Goal: Task Accomplishment & Management: Use online tool/utility

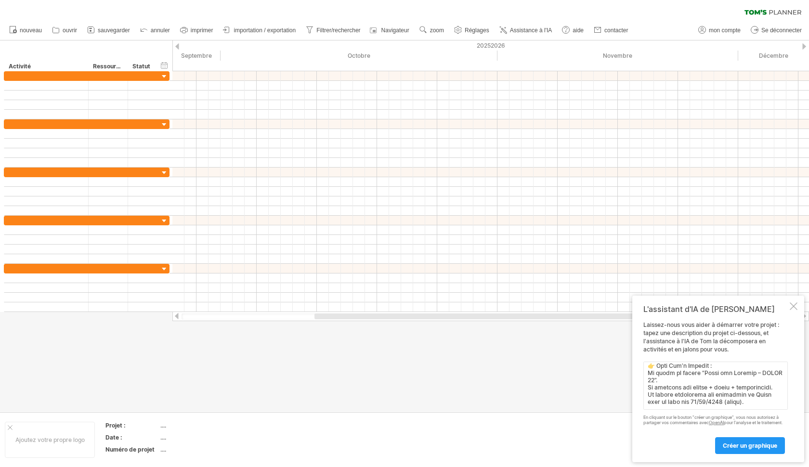
type textarea "📅 Loremips – Dolorsitametc ad Elits doe Tempori (UTLAB 69) Etdolo magnaaliqua E…"
click at [746, 441] on link "créer un graphique" at bounding box center [751, 446] width 70 height 17
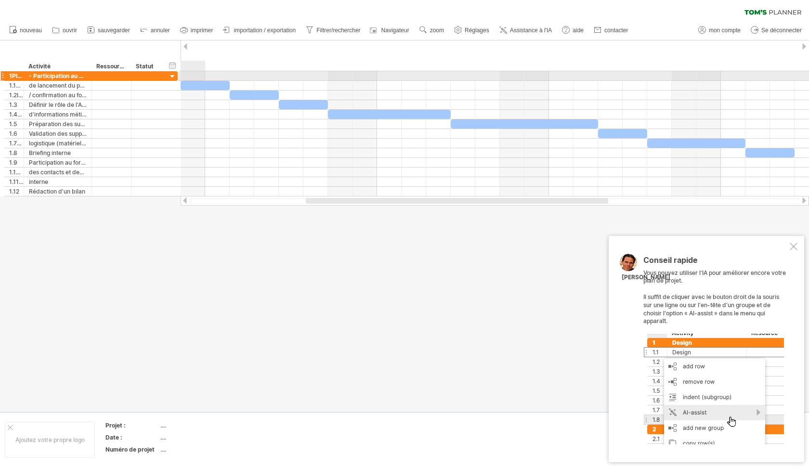
click at [169, 77] on div at bounding box center [172, 76] width 9 height 9
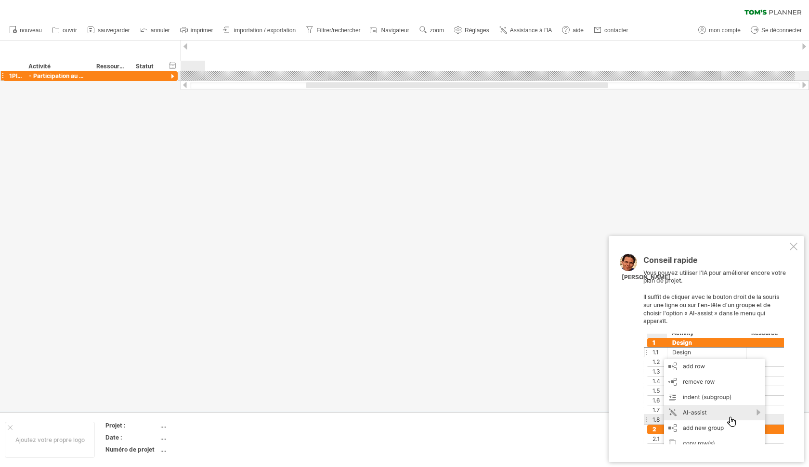
click at [169, 77] on div at bounding box center [172, 76] width 9 height 9
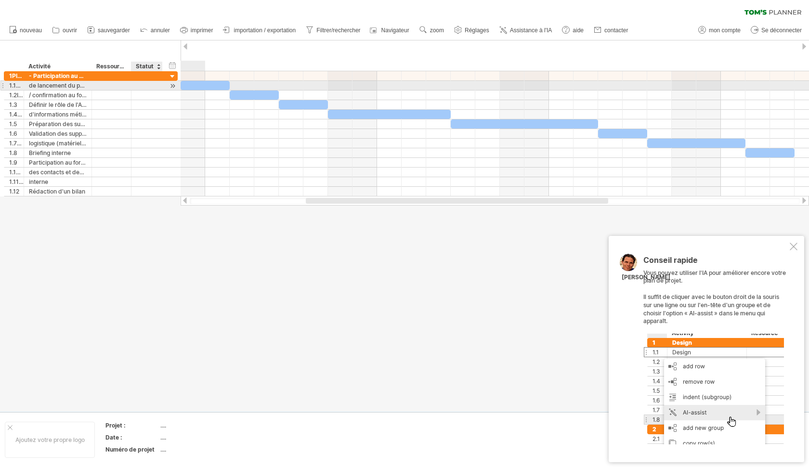
click at [137, 87] on div at bounding box center [146, 85] width 21 height 9
click at [170, 85] on div at bounding box center [172, 86] width 9 height 10
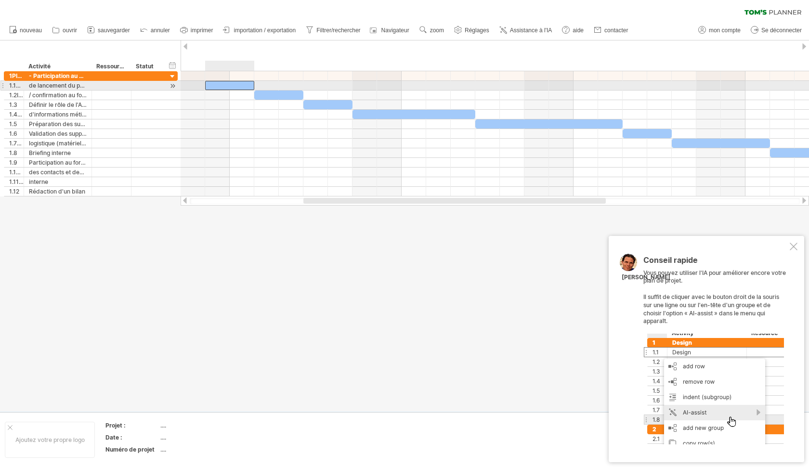
click at [212, 89] on div at bounding box center [229, 85] width 49 height 9
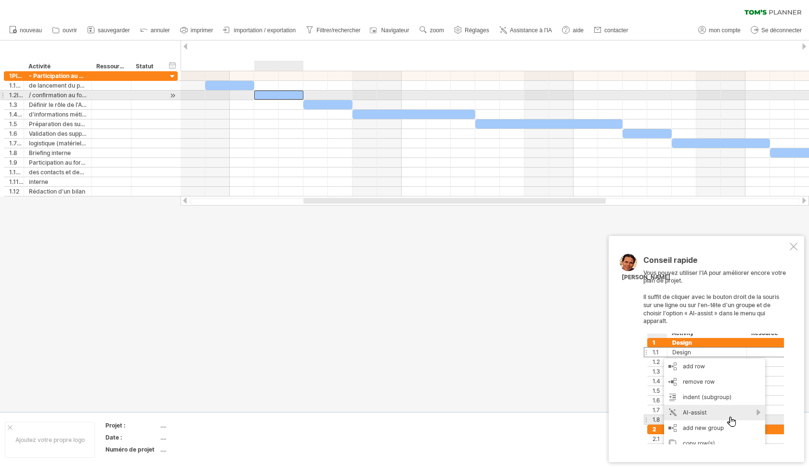
click at [273, 98] on div at bounding box center [278, 95] width 49 height 9
click at [68, 98] on div "/ confirmation au forum" at bounding box center [58, 95] width 58 height 9
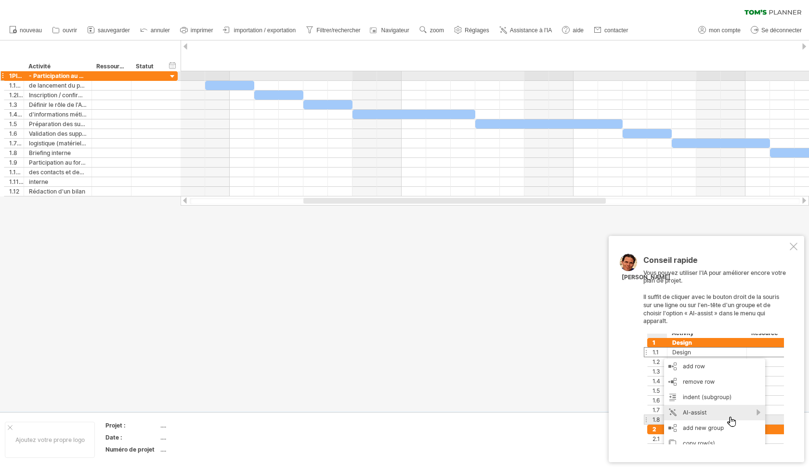
click at [172, 73] on div at bounding box center [172, 76] width 9 height 9
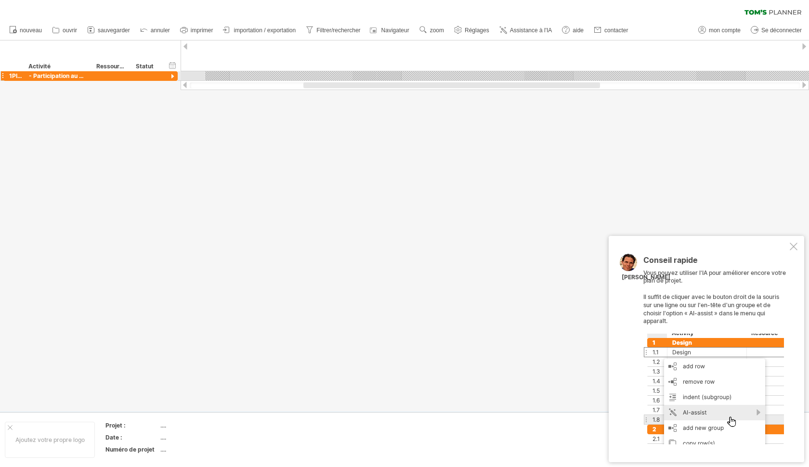
click at [172, 74] on div at bounding box center [172, 76] width 9 height 9
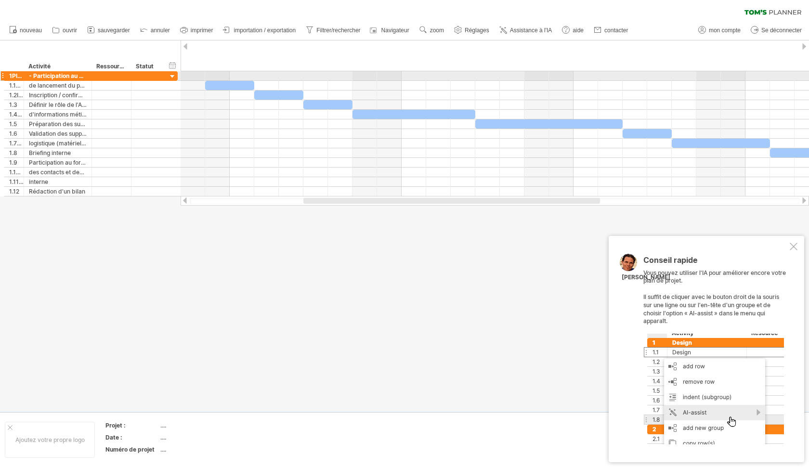
click at [172, 74] on div at bounding box center [172, 76] width 9 height 9
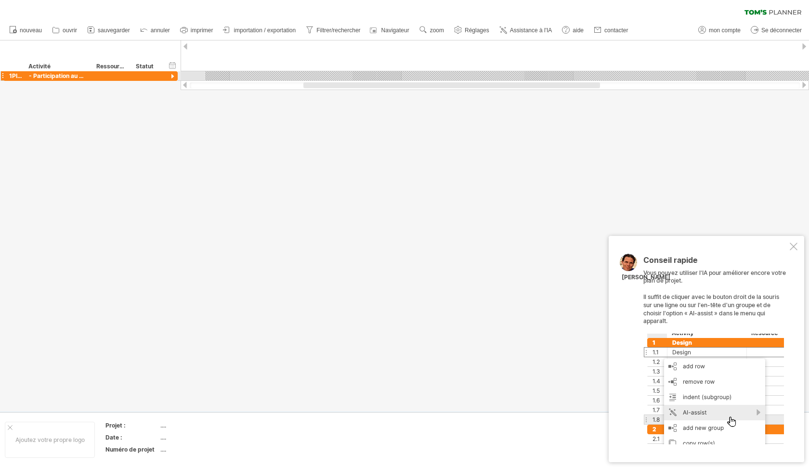
click at [172, 74] on div at bounding box center [172, 76] width 9 height 9
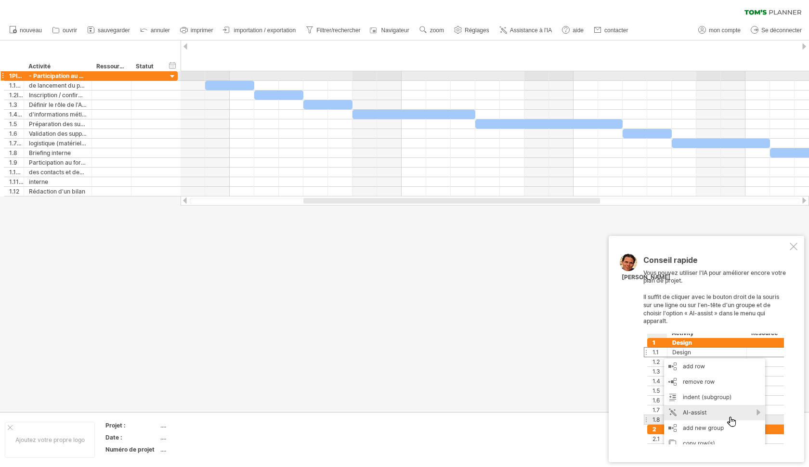
click at [4, 76] on div "1Planning" at bounding box center [14, 75] width 20 height 9
click at [1, 76] on div at bounding box center [2, 76] width 4 height 10
click at [163, 73] on div "**********" at bounding box center [91, 76] width 174 height 10
click at [31, 76] on div "- Participation au Forum des Métiers (ADESS 58)" at bounding box center [58, 75] width 58 height 9
type input "**********"
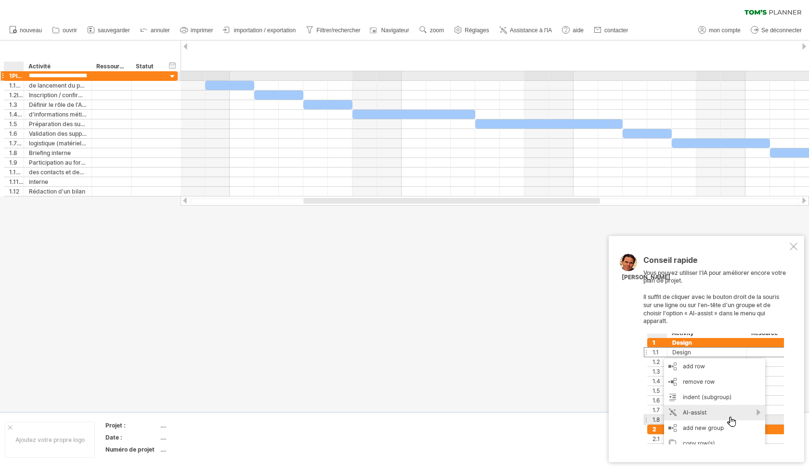
click at [18, 76] on div "1Planning" at bounding box center [16, 75] width 14 height 9
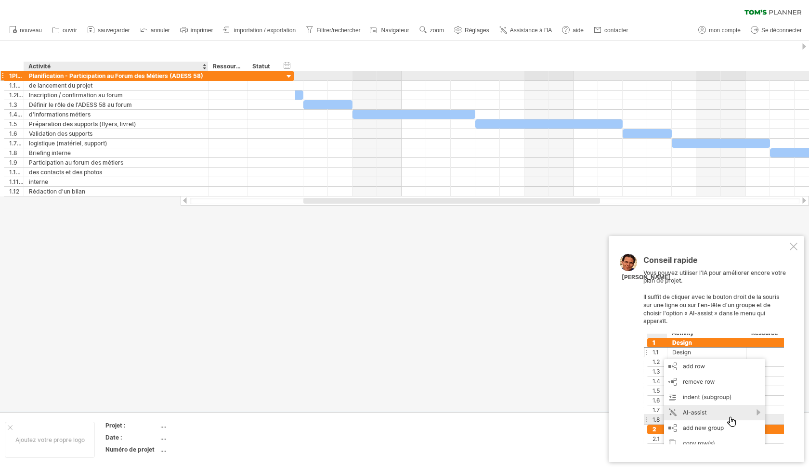
drag, startPoint x: 91, startPoint y: 75, endPoint x: 207, endPoint y: 80, distance: 116.7
click at [207, 80] on div "**********" at bounding box center [149, 76] width 291 height 10
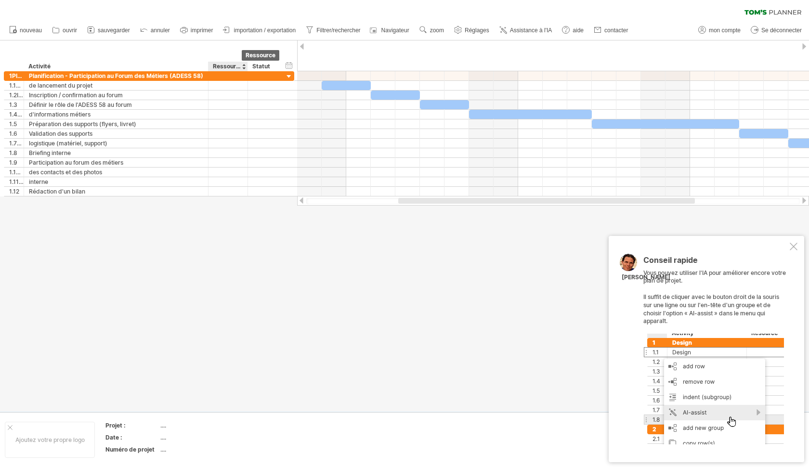
click at [242, 64] on div "Ressource" at bounding box center [227, 67] width 29 height 10
click at [244, 65] on div at bounding box center [244, 67] width 4 height 10
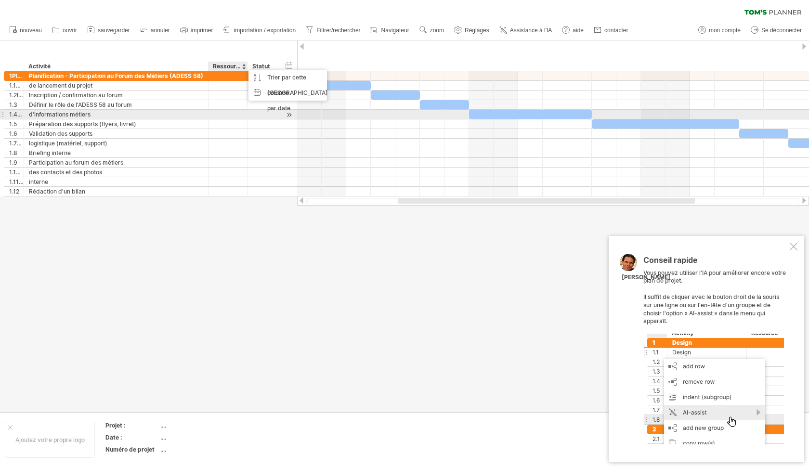
click at [247, 119] on div at bounding box center [246, 115] width 5 height 10
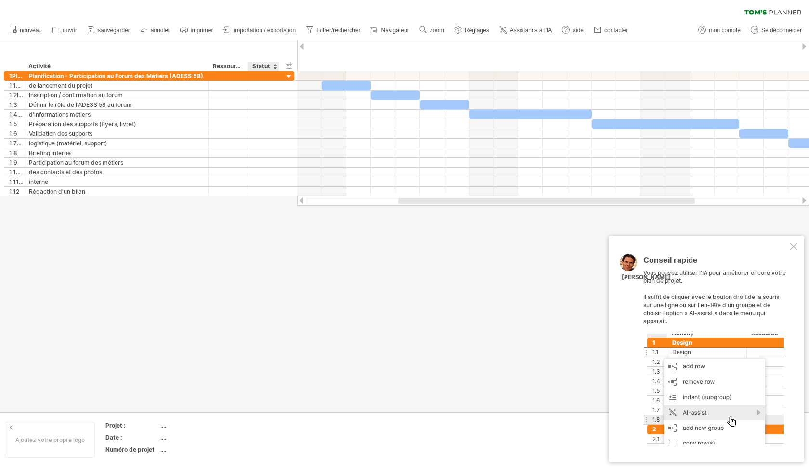
click at [266, 67] on div "Statut" at bounding box center [262, 67] width 21 height 10
click at [279, 65] on div "****** Statut" at bounding box center [263, 67] width 31 height 10
click at [716, 399] on div at bounding box center [714, 389] width 141 height 111
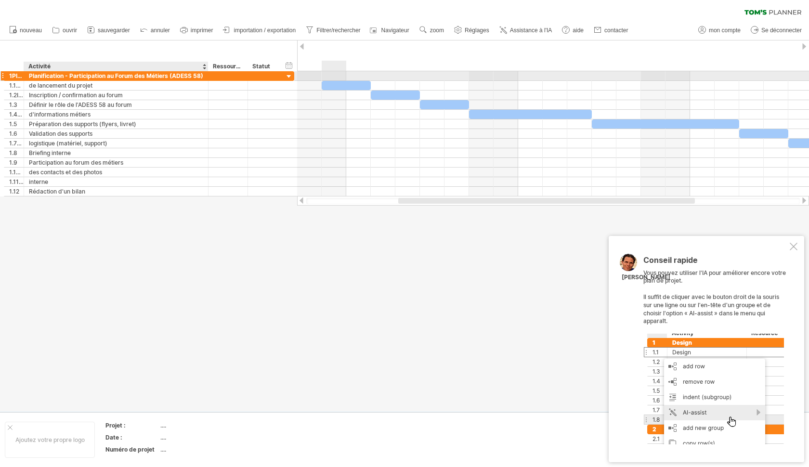
click at [155, 77] on div "Planification - Participation au Forum des Métiers (ADESS 58)" at bounding box center [116, 75] width 174 height 9
click at [150, 77] on input "**********" at bounding box center [116, 75] width 174 height 9
click at [135, 76] on input "**********" at bounding box center [116, 75] width 174 height 9
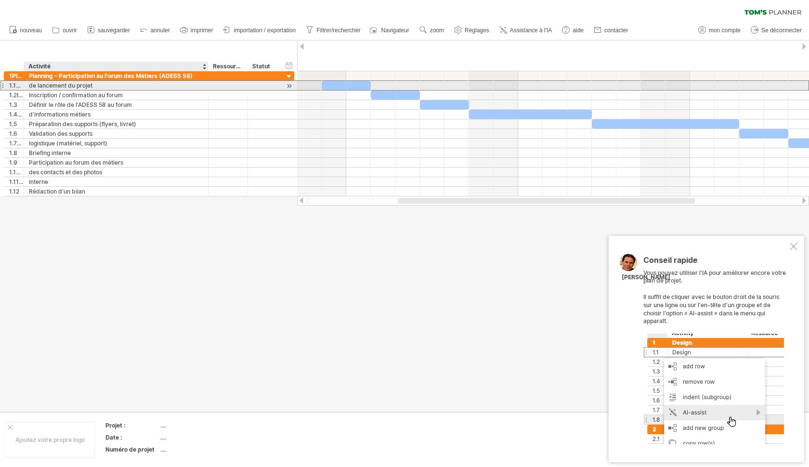
click at [94, 86] on div "de lancement du projet" at bounding box center [116, 85] width 174 height 9
click at [94, 86] on input "**********" at bounding box center [116, 85] width 174 height 9
click at [2, 87] on div at bounding box center [2, 85] width 4 height 10
click at [5, 87] on div "1.1Réunion" at bounding box center [14, 85] width 20 height 9
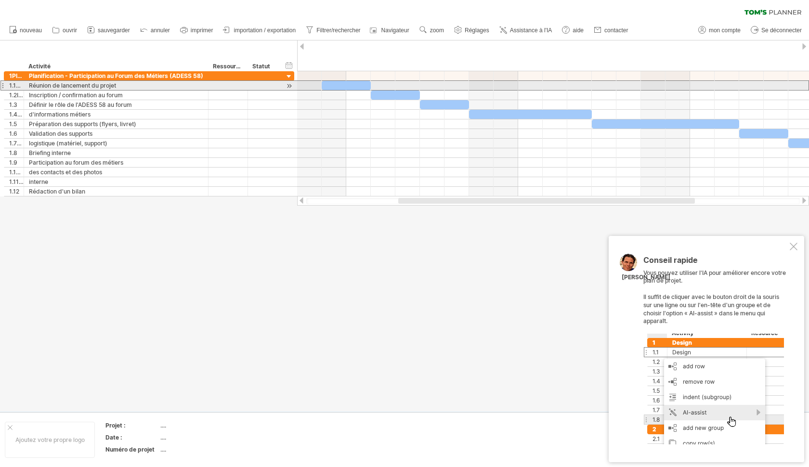
click at [2, 87] on div at bounding box center [2, 85] width 4 height 10
click at [291, 84] on div at bounding box center [289, 86] width 9 height 10
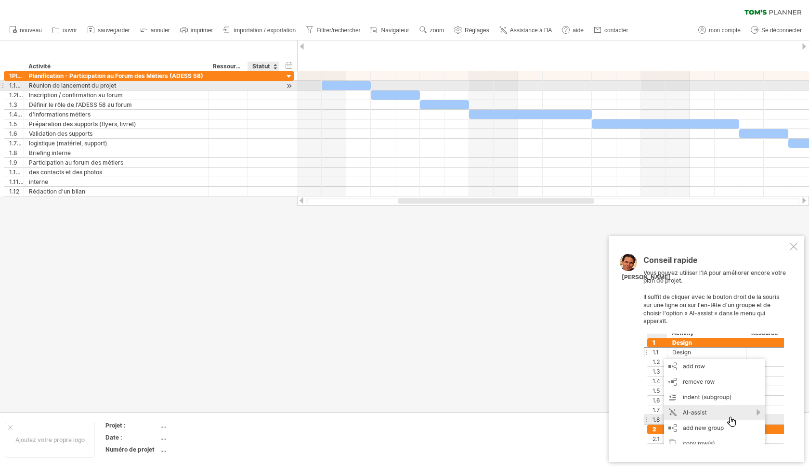
click at [291, 84] on div at bounding box center [289, 86] width 9 height 10
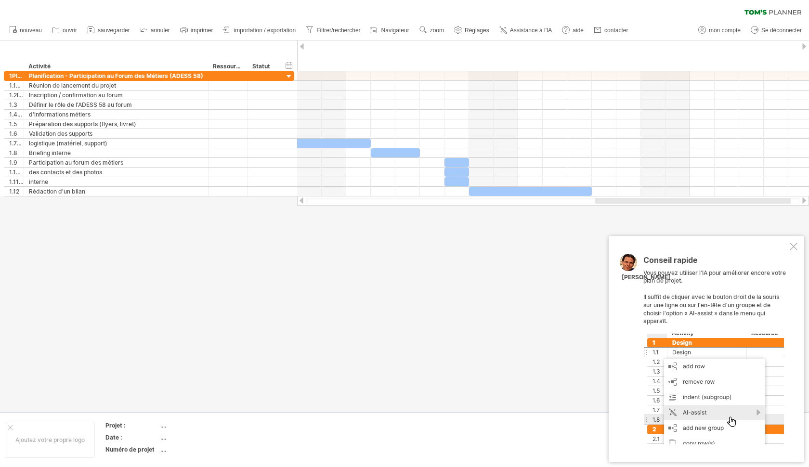
drag, startPoint x: 435, startPoint y: 199, endPoint x: 623, endPoint y: 202, distance: 187.9
click at [626, 202] on div at bounding box center [694, 201] width 196 height 6
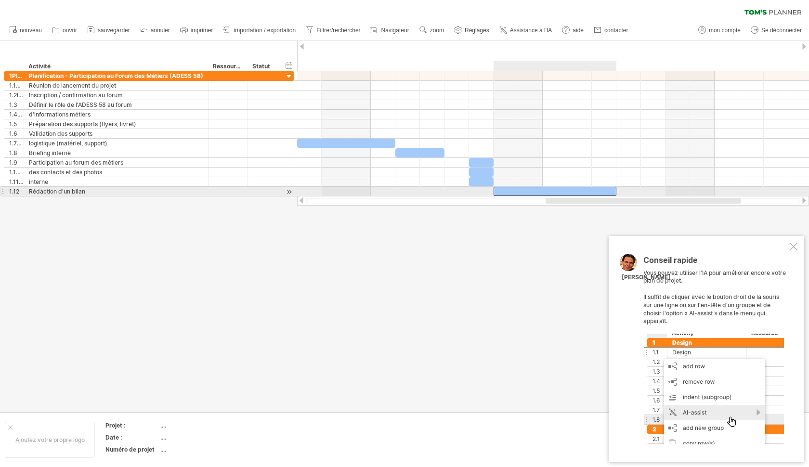
click at [578, 189] on div at bounding box center [555, 191] width 123 height 9
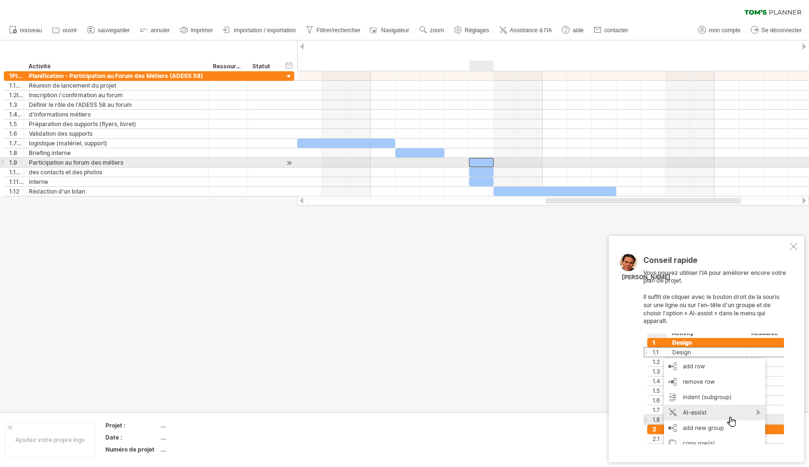
click at [486, 163] on div at bounding box center [481, 162] width 25 height 9
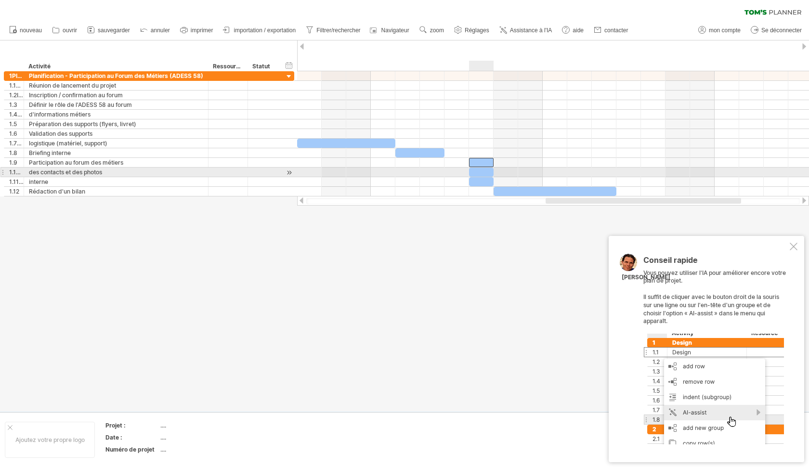
click at [485, 172] on div at bounding box center [481, 172] width 25 height 9
click at [488, 181] on div at bounding box center [481, 181] width 25 height 9
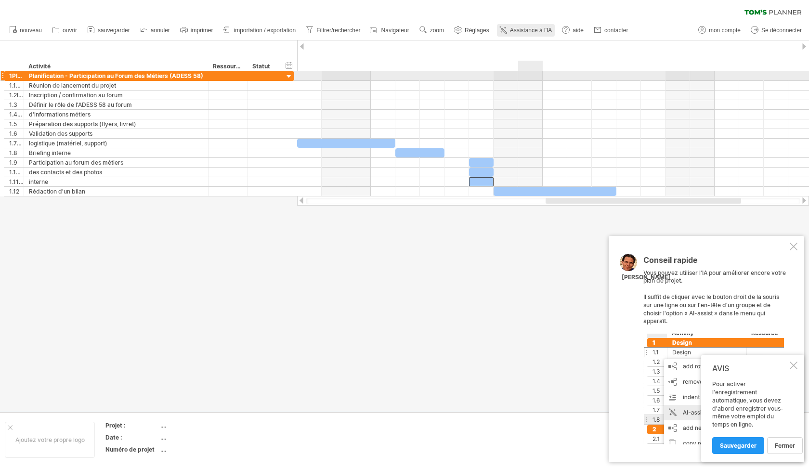
click at [530, 31] on span "Assistance à l'IA" at bounding box center [531, 30] width 42 height 7
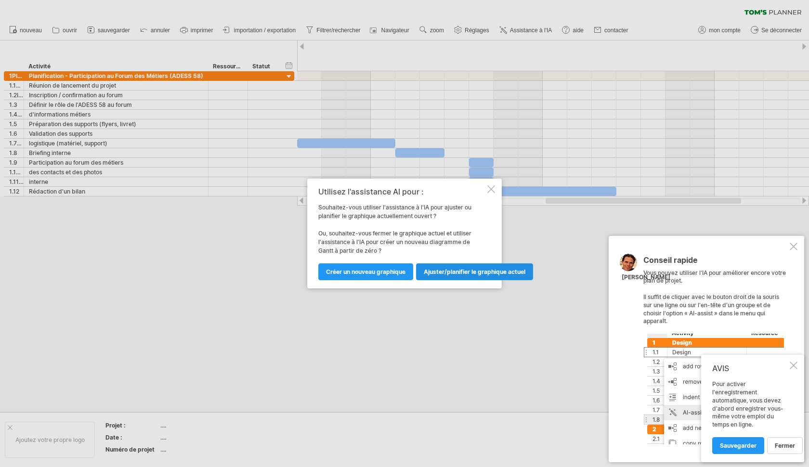
click at [455, 274] on span "Ajuster/planifier le graphique actuel" at bounding box center [475, 271] width 102 height 7
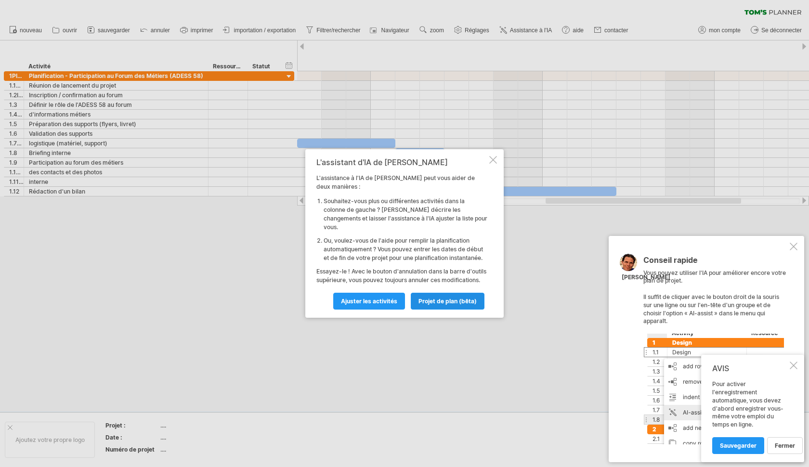
click at [452, 298] on span "projet de plan (bêta)" at bounding box center [448, 301] width 58 height 7
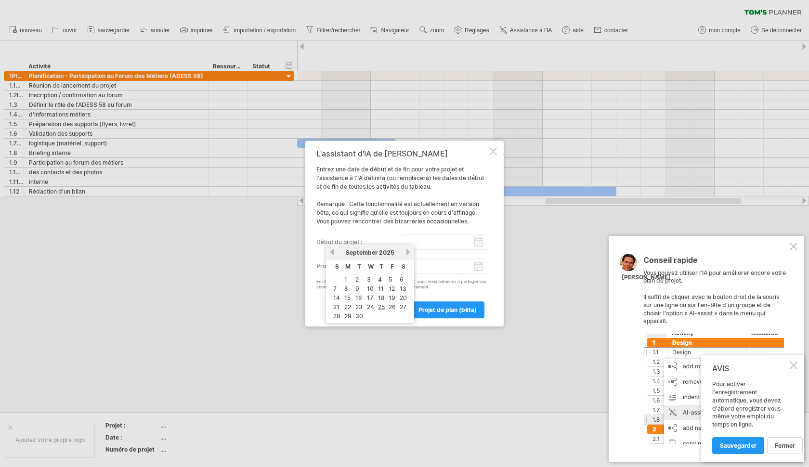
click at [435, 249] on input "Début du projet :" at bounding box center [444, 242] width 87 height 15
click at [334, 255] on link "précédent" at bounding box center [332, 252] width 7 height 7
click at [334, 255] on link "previous" at bounding box center [332, 252] width 7 height 7
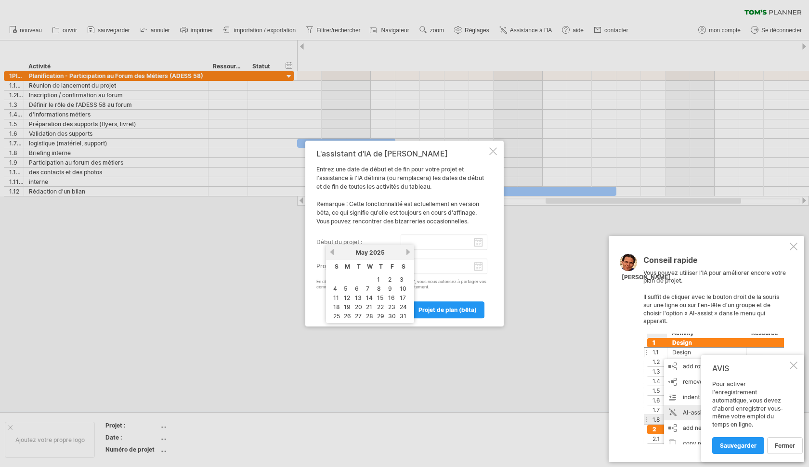
click at [334, 255] on link "previous" at bounding box center [332, 252] width 7 height 7
click at [334, 255] on link "précédent" at bounding box center [332, 252] width 7 height 7
click at [332, 250] on link "précédent" at bounding box center [332, 252] width 7 height 7
click at [337, 297] on link "12" at bounding box center [336, 297] width 8 height 9
type input "********"
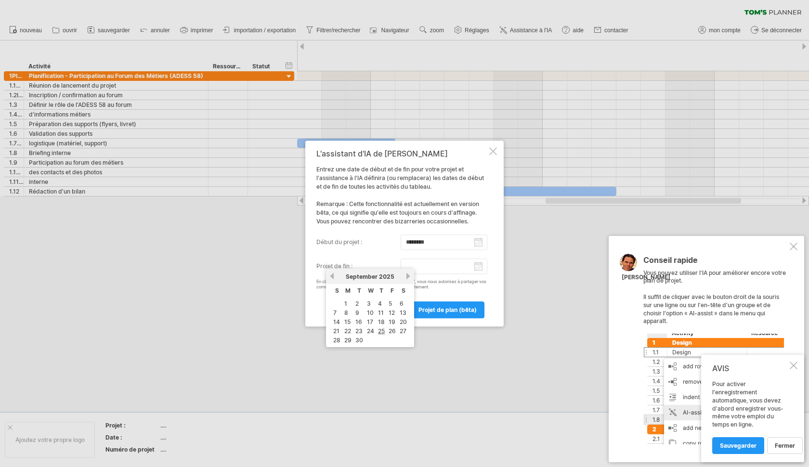
click at [440, 267] on input "Projet de fin :" at bounding box center [444, 266] width 87 height 15
click at [332, 279] on link "précédent" at bounding box center [332, 276] width 7 height 7
click at [332, 279] on link "previous" at bounding box center [332, 276] width 7 height 7
click at [332, 279] on link "précédent" at bounding box center [332, 276] width 7 height 7
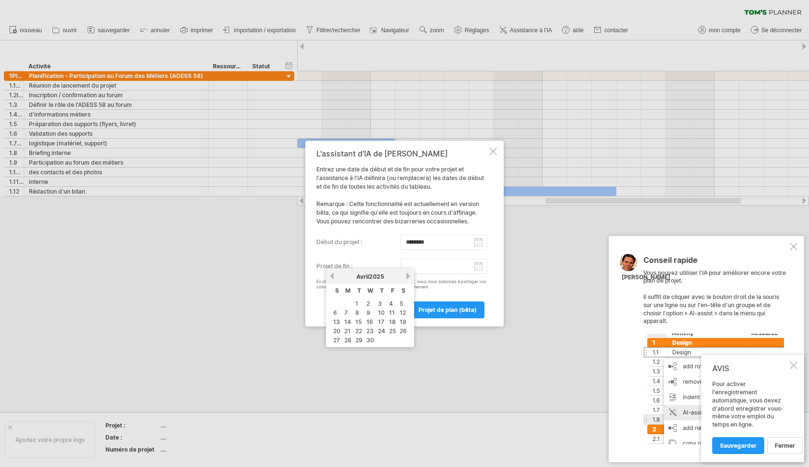
click at [332, 279] on link "précédent" at bounding box center [332, 276] width 7 height 7
click at [391, 315] on link "7" at bounding box center [389, 312] width 5 height 9
type input "********"
click at [456, 314] on link "projet de plan (bêta)" at bounding box center [448, 310] width 74 height 17
